Goal: Task Accomplishment & Management: Manage account settings

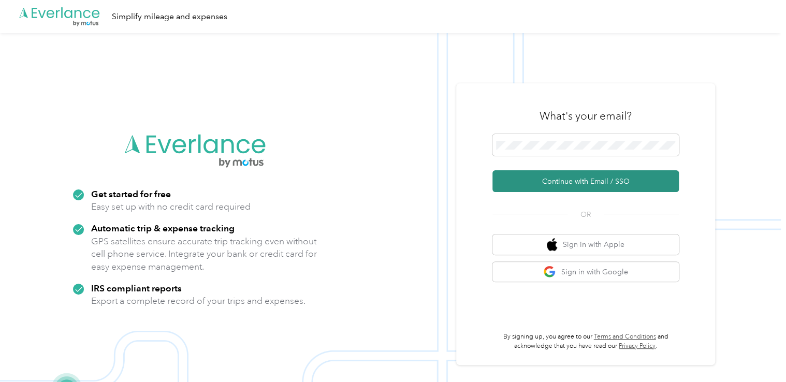
click at [549, 181] on button "Continue with Email / SSO" at bounding box center [586, 181] width 186 height 22
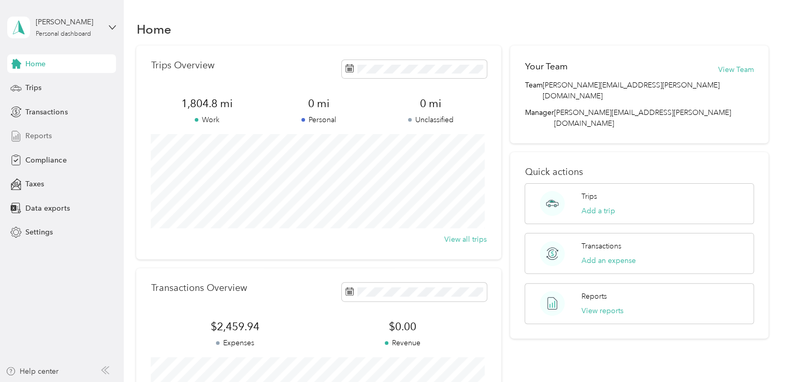
click at [40, 136] on span "Reports" at bounding box center [38, 136] width 26 height 11
